Goal: Use online tool/utility: Utilize a website feature to perform a specific function

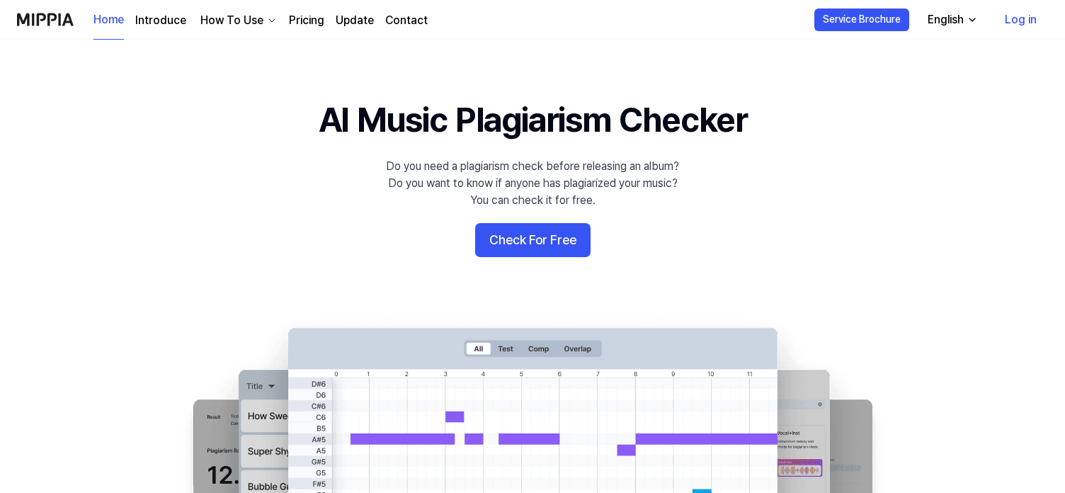
click at [1017, 13] on link "Log in" at bounding box center [1020, 20] width 55 height 40
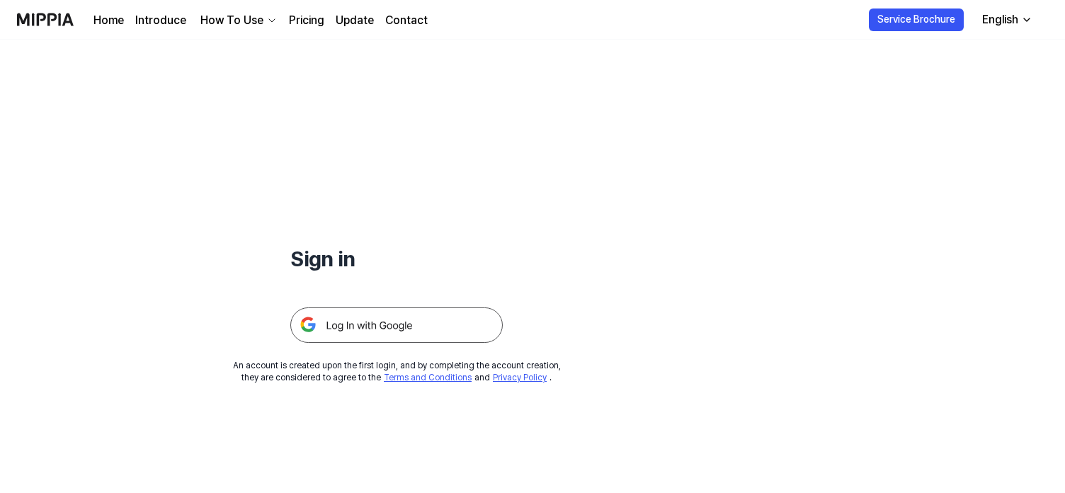
click at [360, 333] on img at bounding box center [396, 324] width 212 height 35
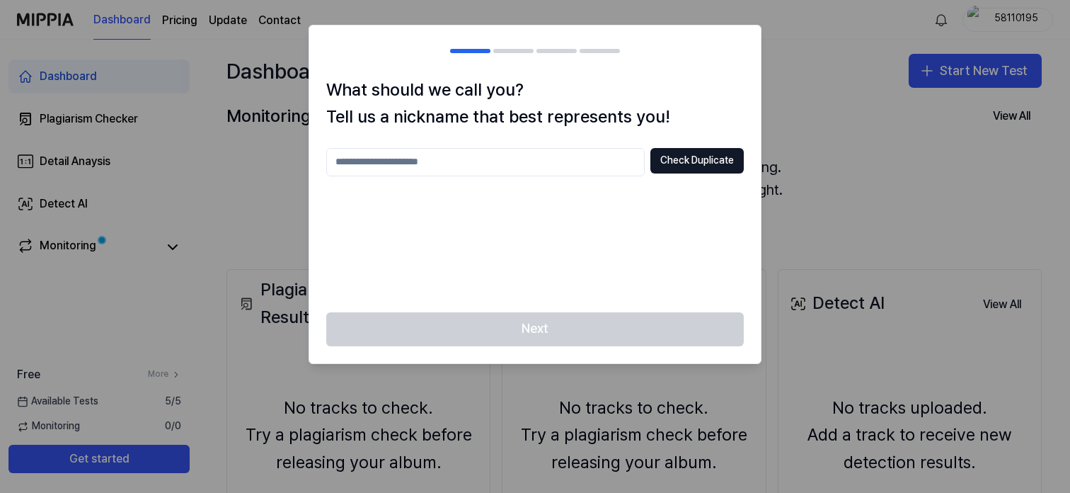
click at [537, 169] on input "text" at bounding box center [485, 162] width 319 height 28
type input "******"
click at [709, 165] on button "Check Duplicate" at bounding box center [697, 160] width 93 height 25
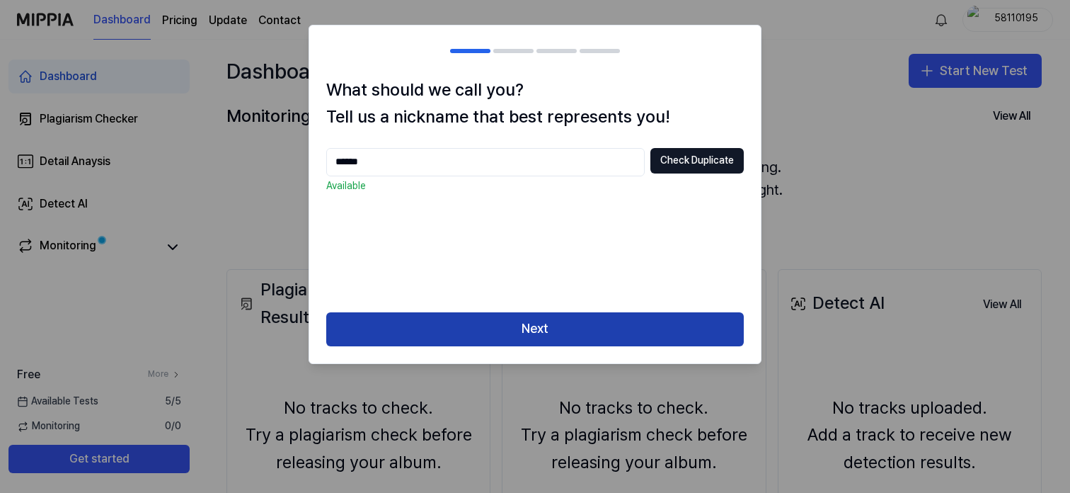
click at [496, 332] on button "Next" at bounding box center [535, 329] width 418 height 34
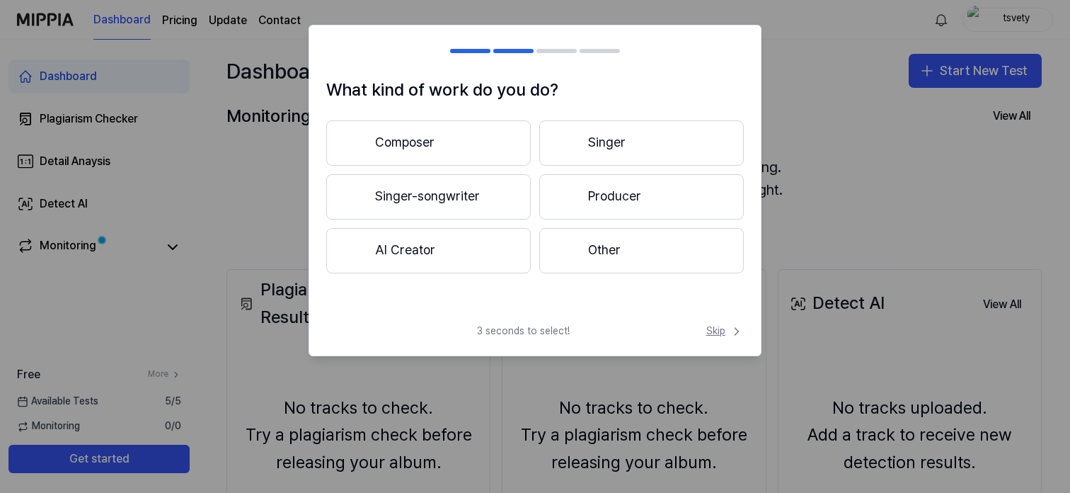
click at [714, 327] on span "Skip" at bounding box center [725, 331] width 38 height 14
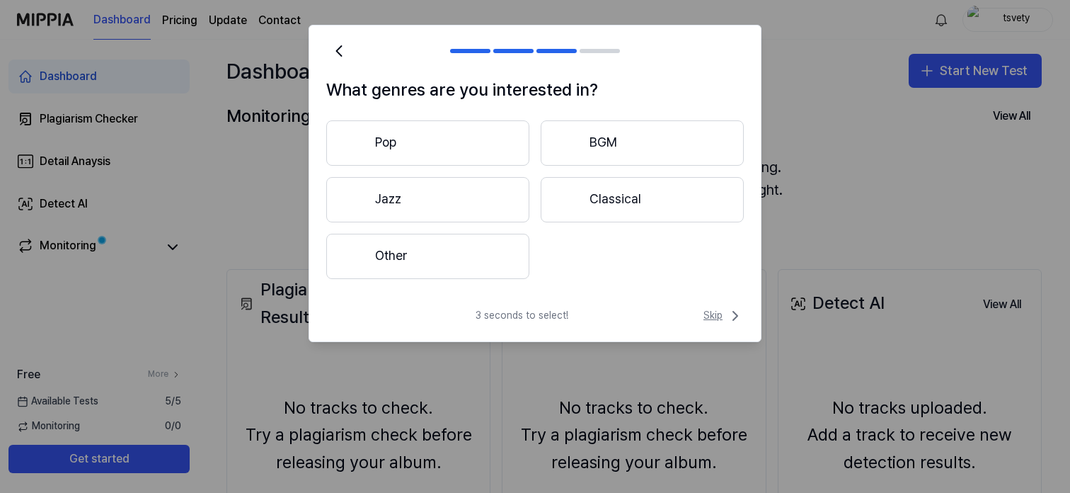
click at [720, 315] on span "Skip" at bounding box center [724, 315] width 40 height 17
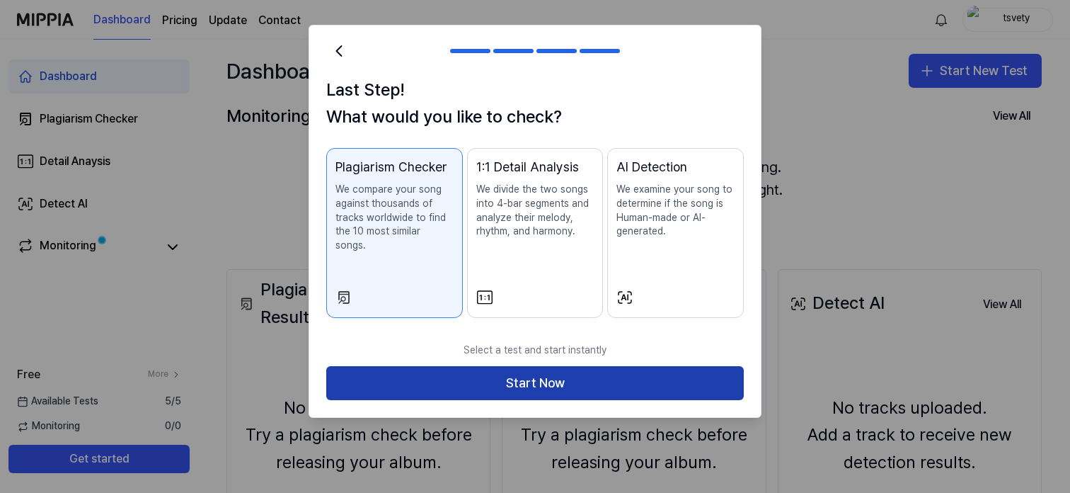
click at [647, 378] on button "Start Now" at bounding box center [535, 383] width 418 height 34
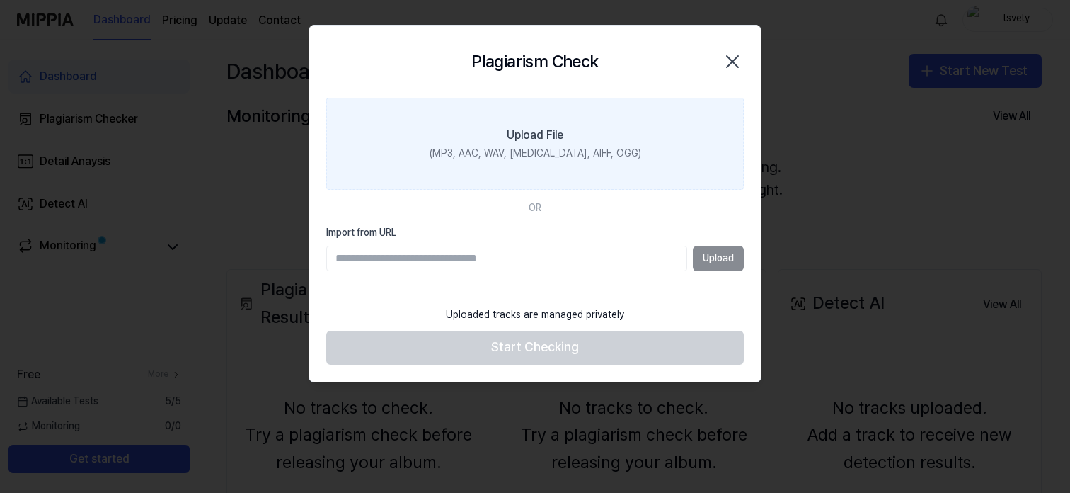
click at [642, 138] on label "Upload File (MP3, AAC, WAV, [MEDICAL_DATA], AIFF, OGG)" at bounding box center [535, 144] width 418 height 92
click at [0, 0] on input "Upload File (MP3, AAC, WAV, [MEDICAL_DATA], AIFF, OGG)" at bounding box center [0, 0] width 0 height 0
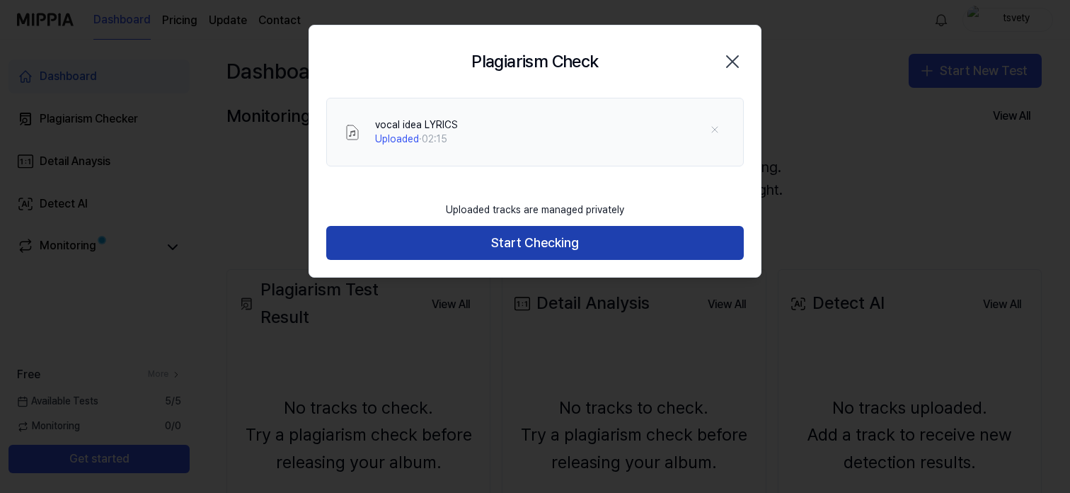
click at [534, 237] on button "Start Checking" at bounding box center [535, 243] width 418 height 34
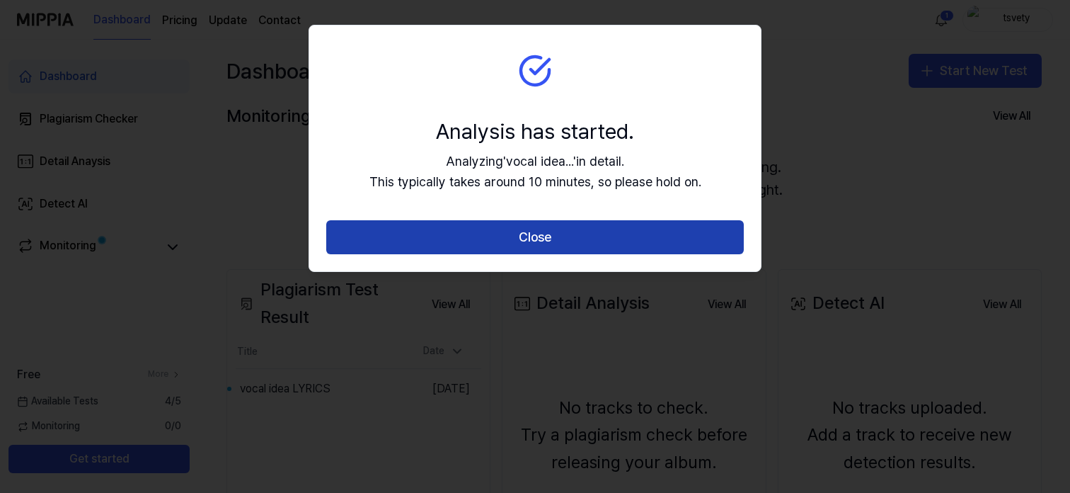
click at [532, 246] on button "Close" at bounding box center [535, 237] width 418 height 34
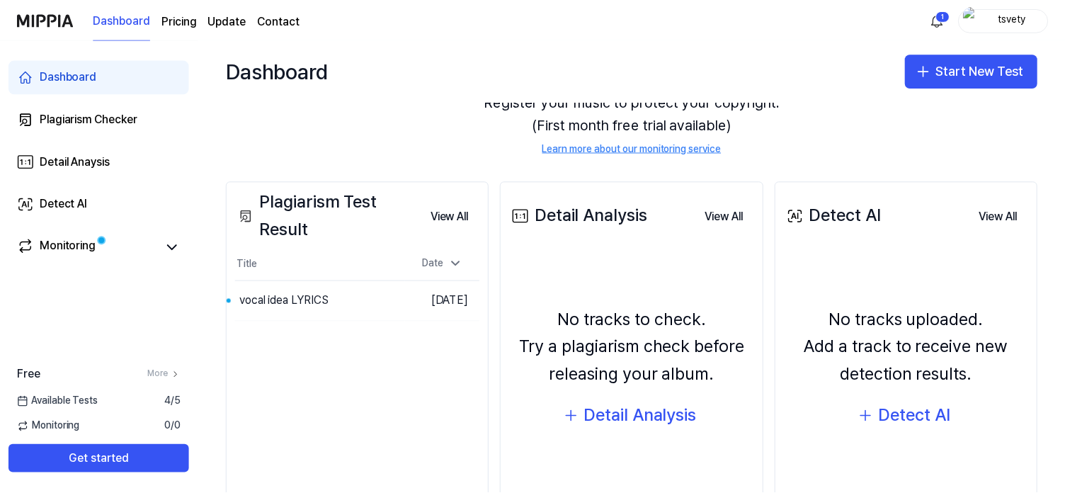
scroll to position [162, 0]
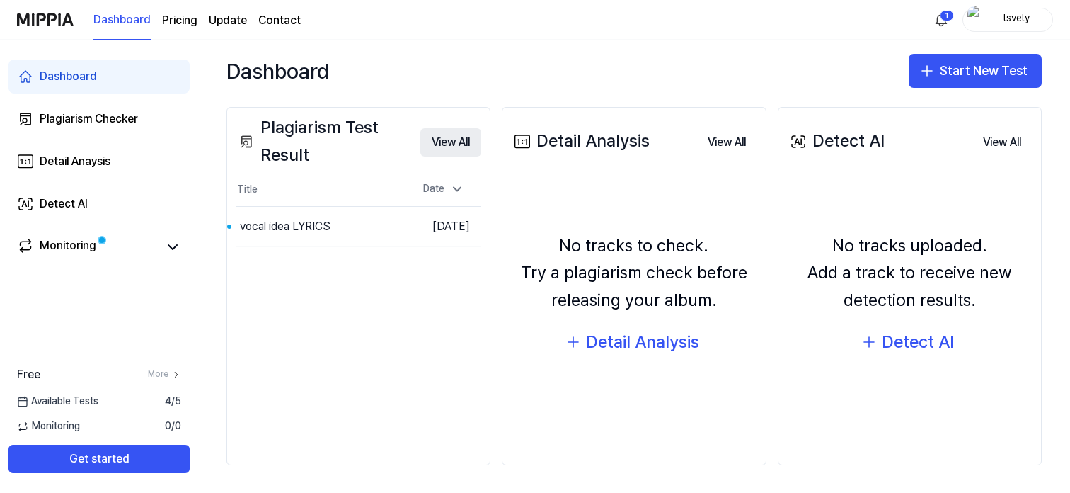
click at [461, 141] on button "View All" at bounding box center [450, 142] width 61 height 28
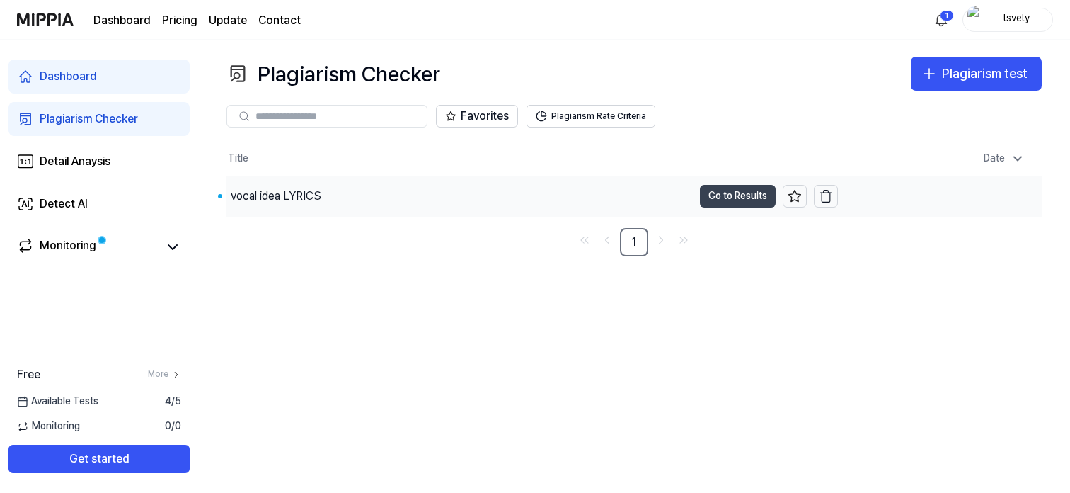
click at [720, 202] on button "Go to Results" at bounding box center [738, 196] width 76 height 23
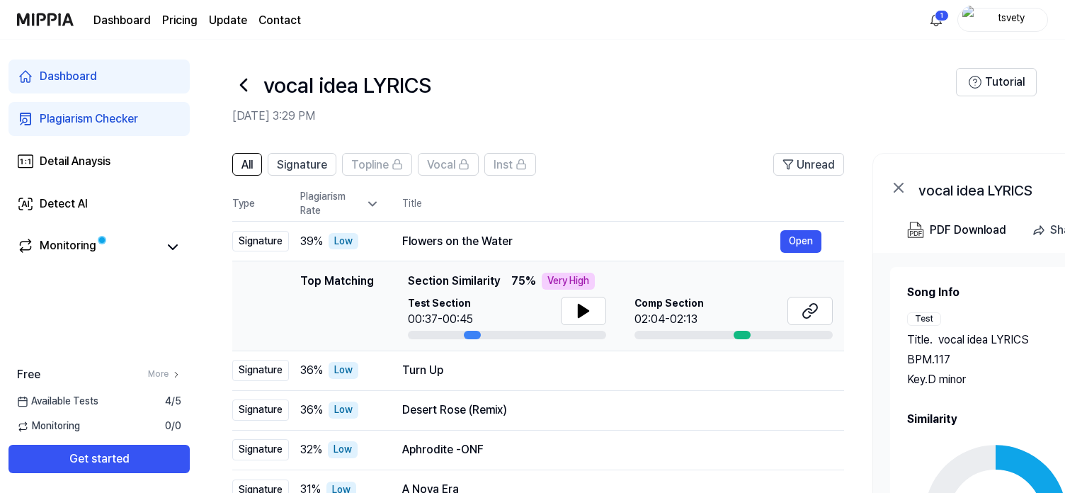
scroll to position [79, 0]
